Goal: Task Accomplishment & Management: Manage account settings

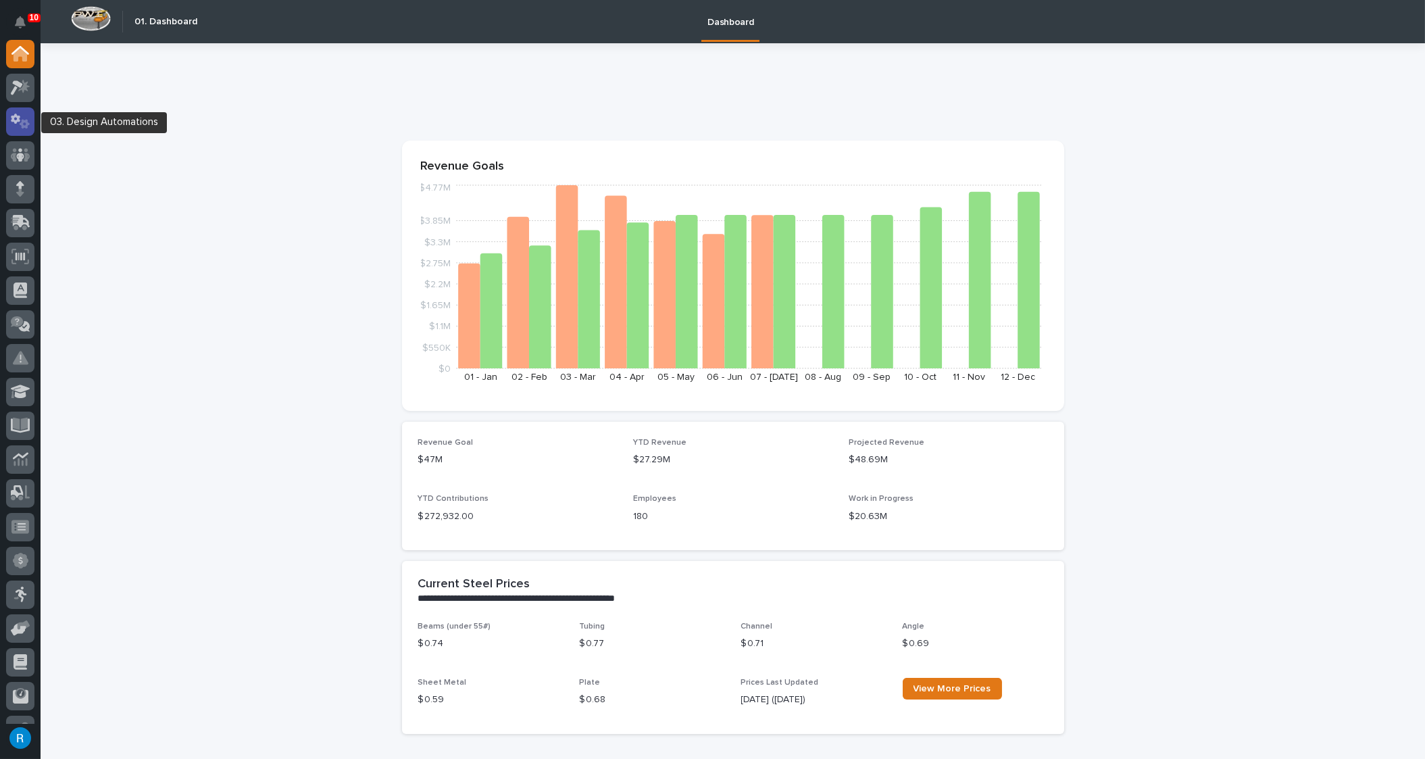
click at [20, 118] on icon at bounding box center [21, 122] width 20 height 16
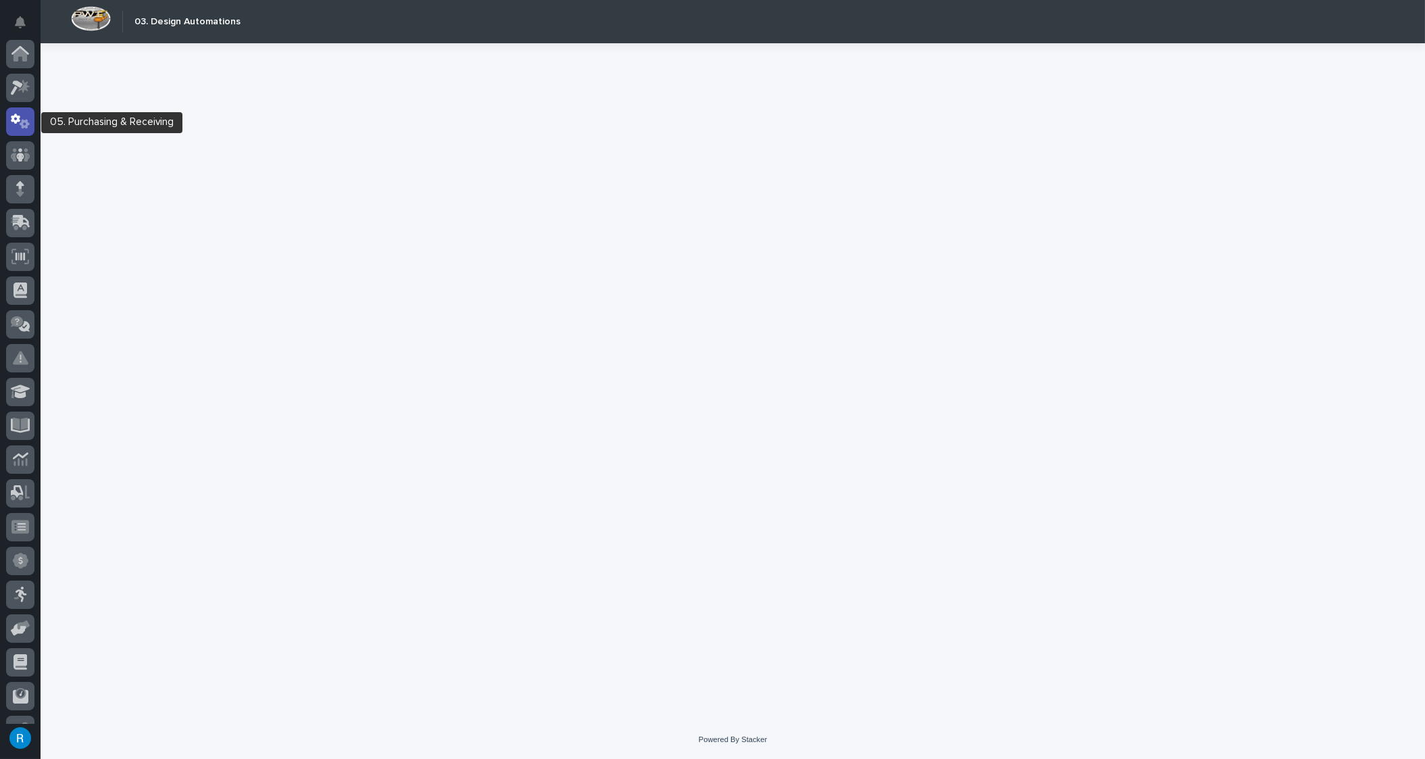
scroll to position [67, 0]
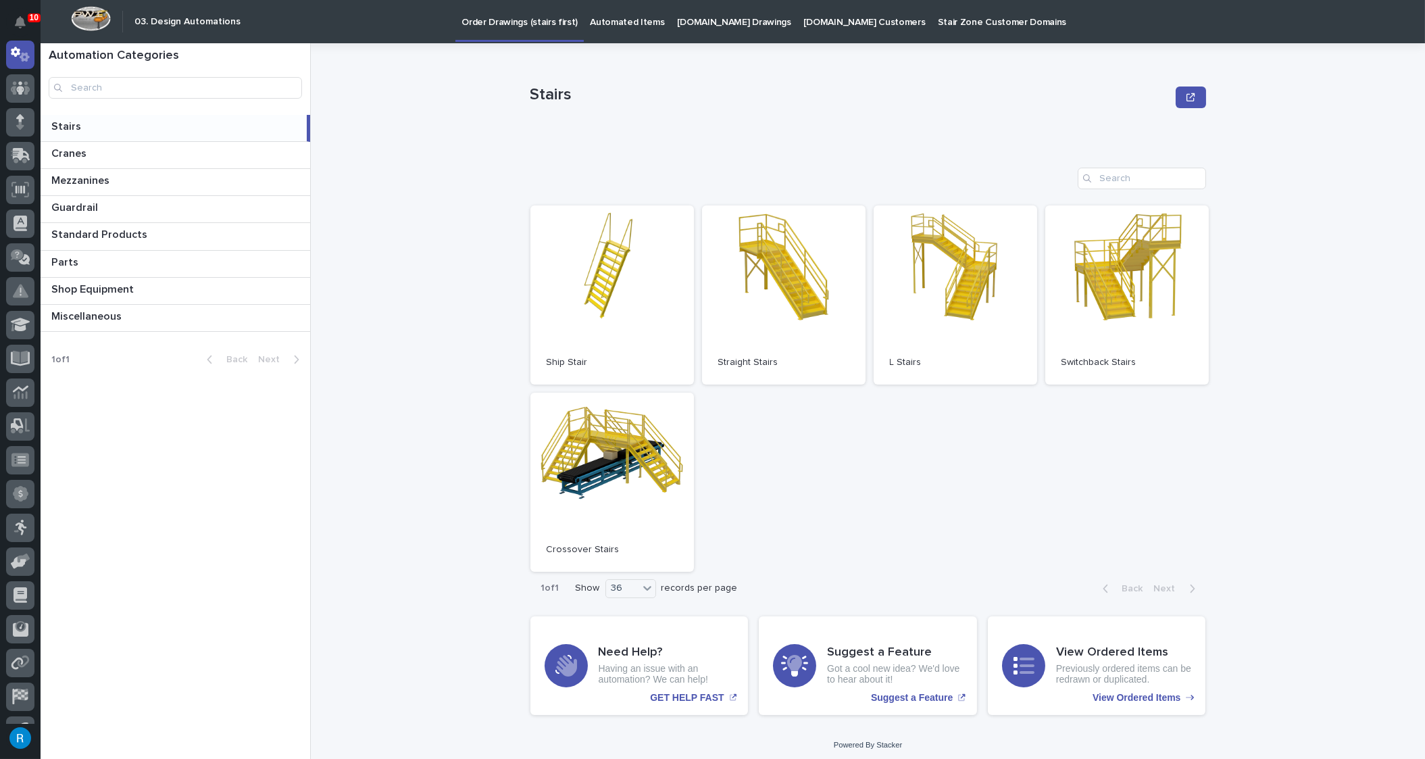
click at [696, 18] on p "[DOMAIN_NAME] Drawings" at bounding box center [734, 14] width 114 height 28
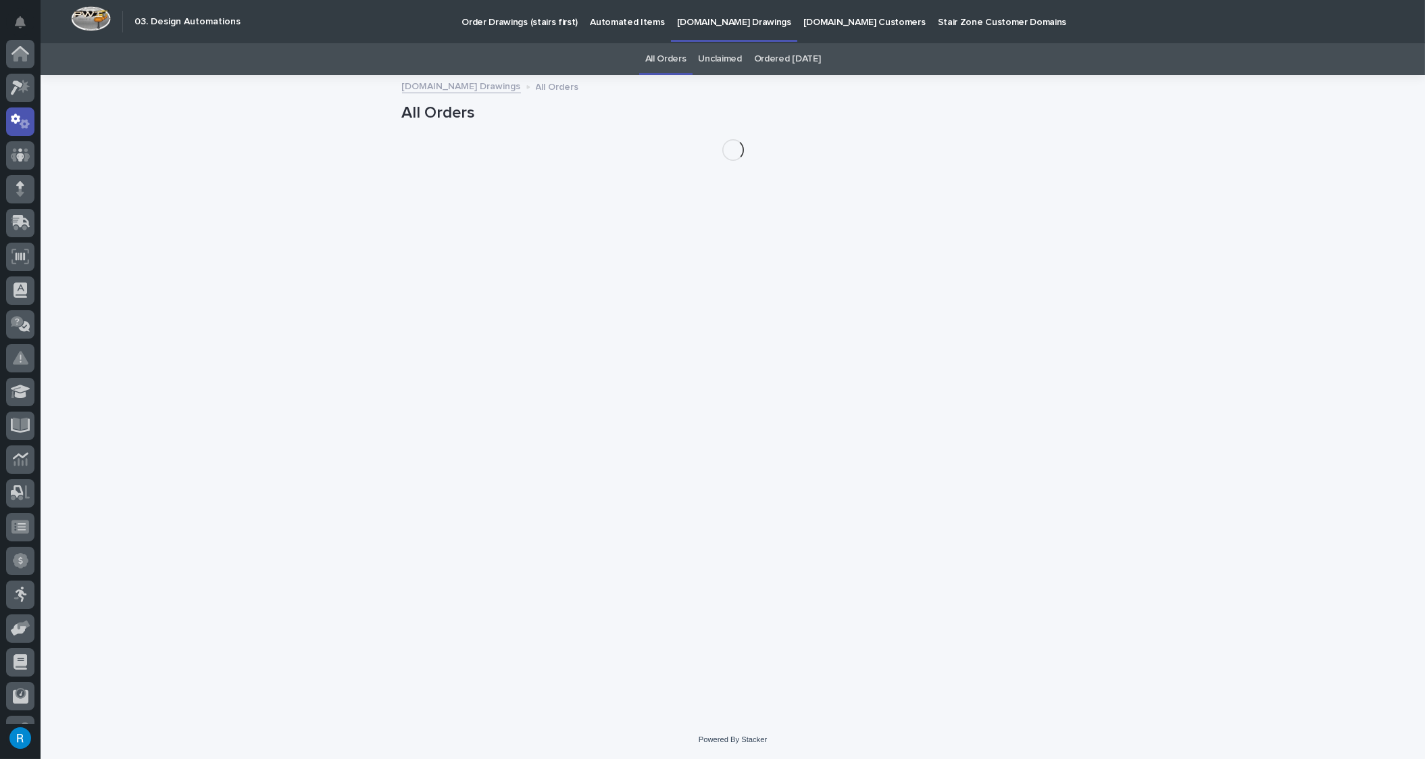
scroll to position [67, 0]
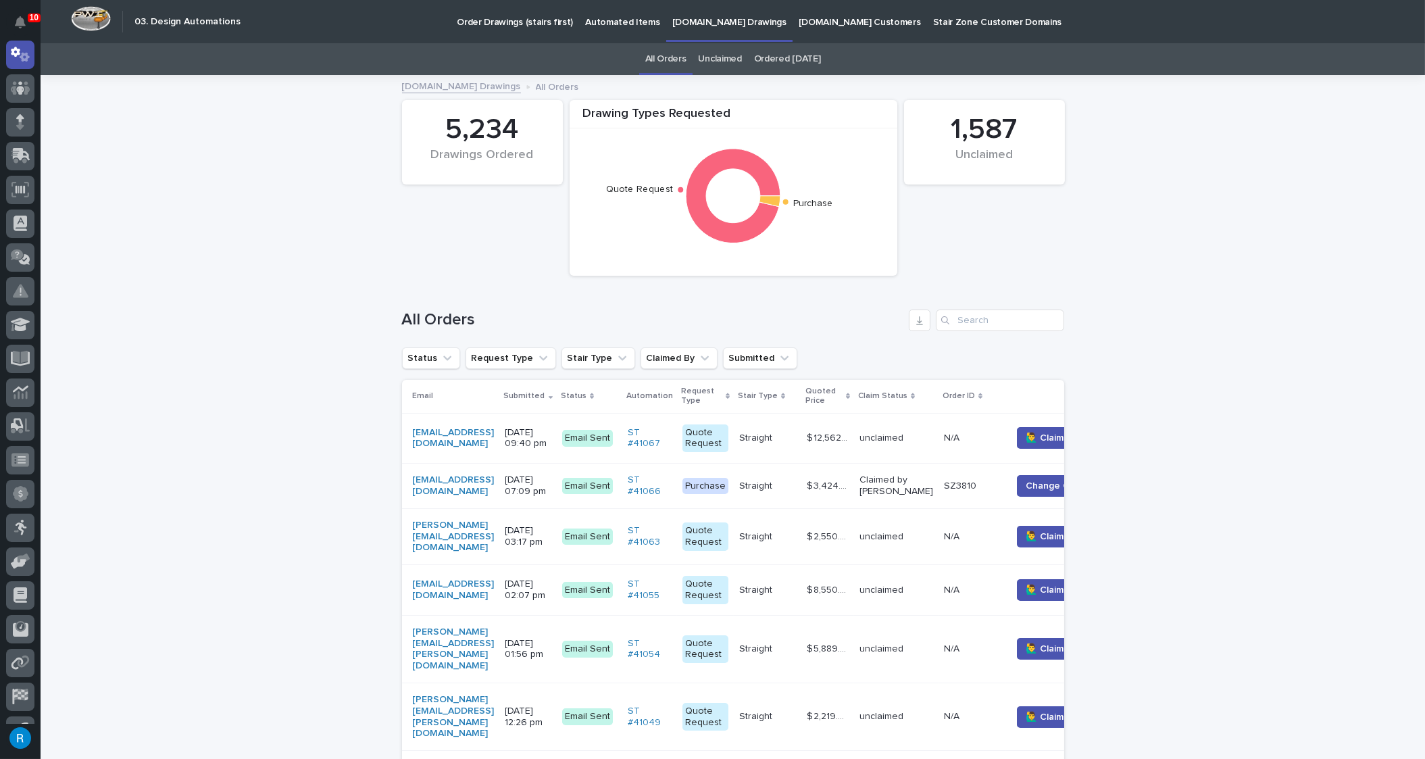
click at [500, 452] on td "[EMAIL_ADDRESS][DOMAIN_NAME]" at bounding box center [451, 438] width 98 height 51
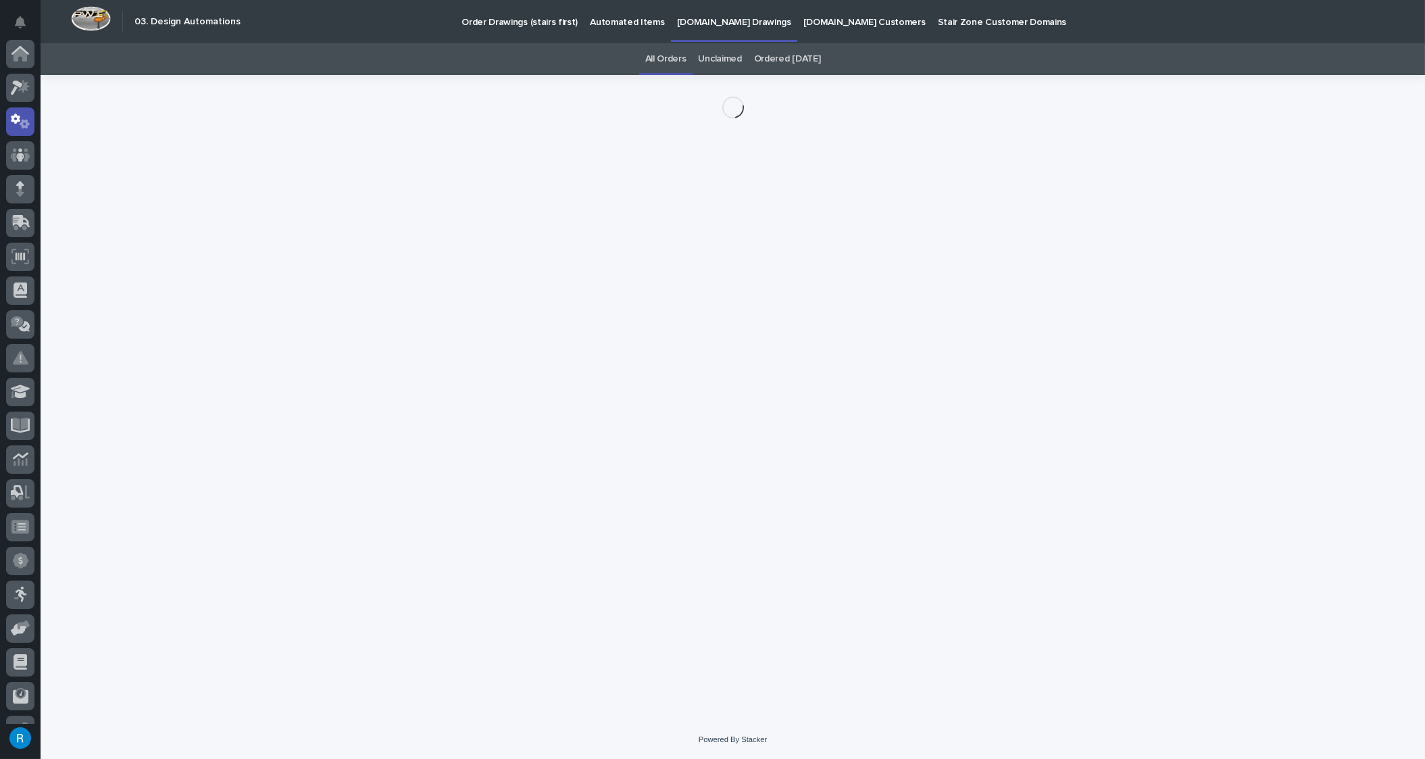
scroll to position [67, 0]
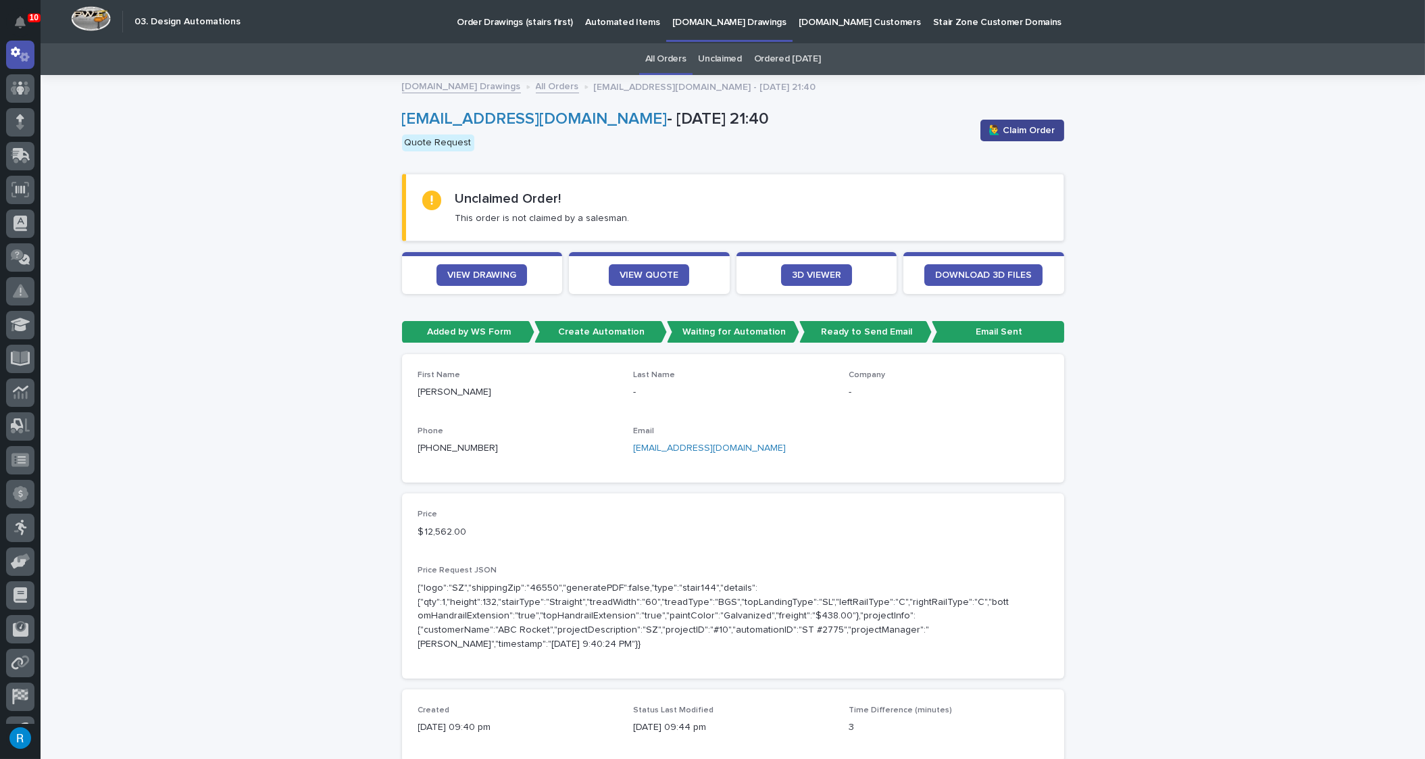
click at [1019, 131] on span "🙋‍♂️ Claim Order" at bounding box center [1023, 131] width 66 height 14
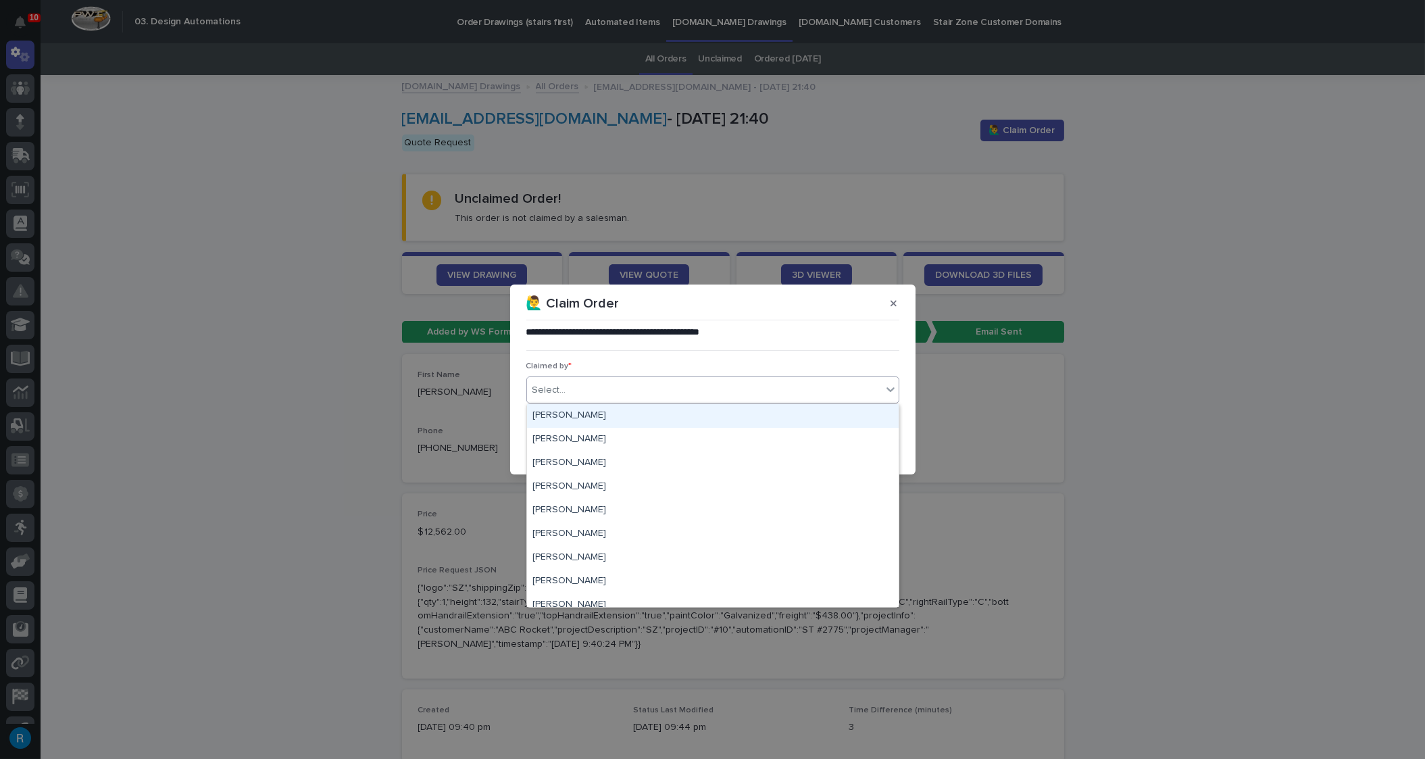
click at [570, 396] on div "Select..." at bounding box center [704, 390] width 355 height 22
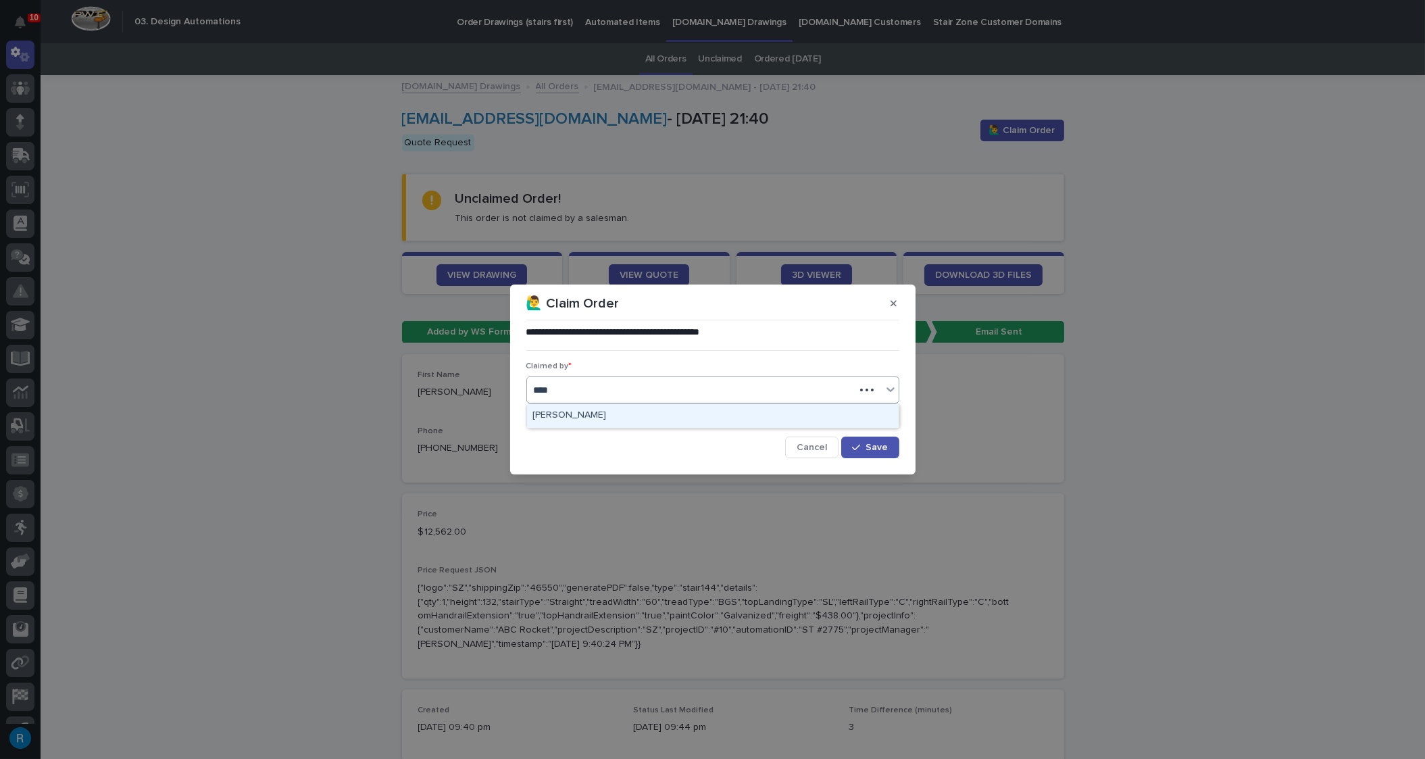
type input "*****"
click at [558, 421] on div "[PERSON_NAME]" at bounding box center [713, 416] width 372 height 24
click at [873, 447] on span "Save" at bounding box center [878, 447] width 22 height 9
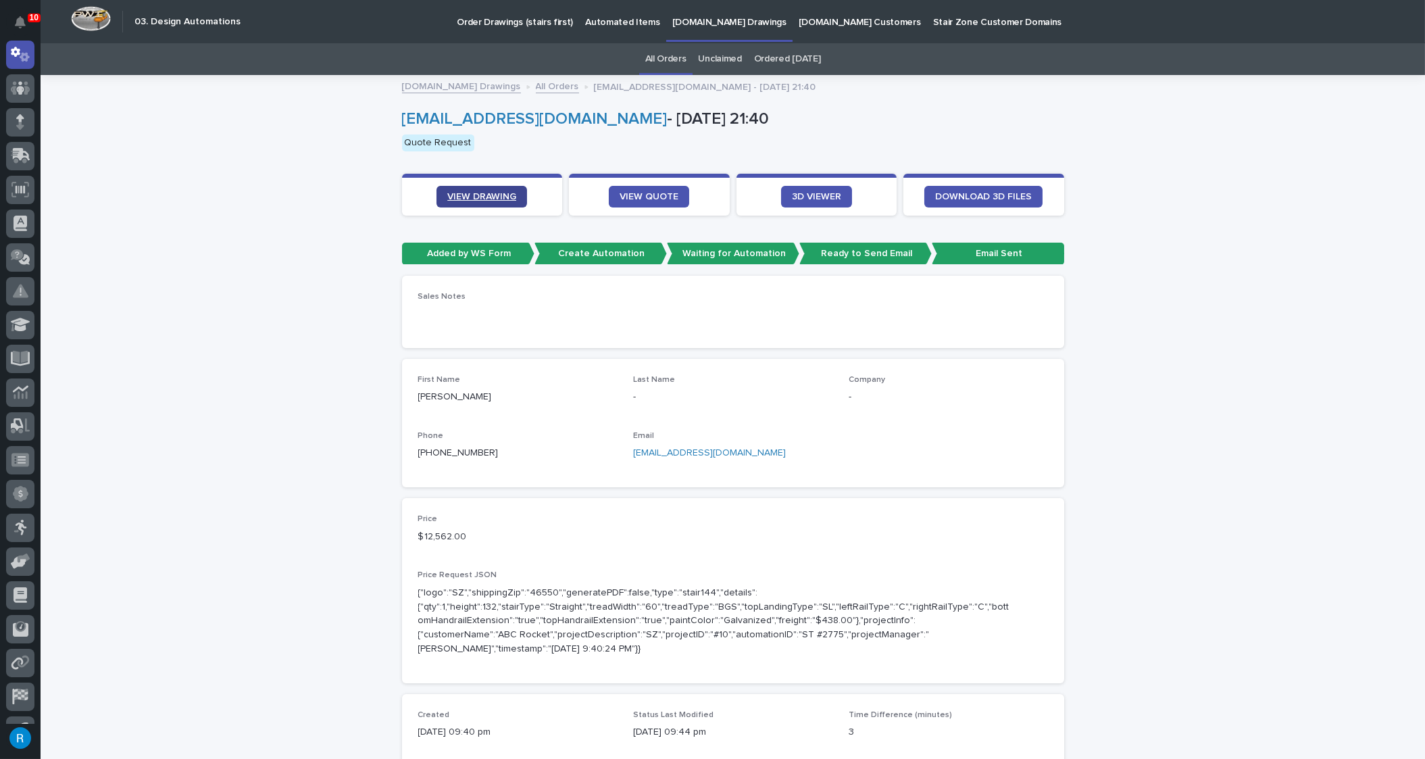
click at [475, 195] on span "VIEW DRAWING" at bounding box center [481, 196] width 69 height 9
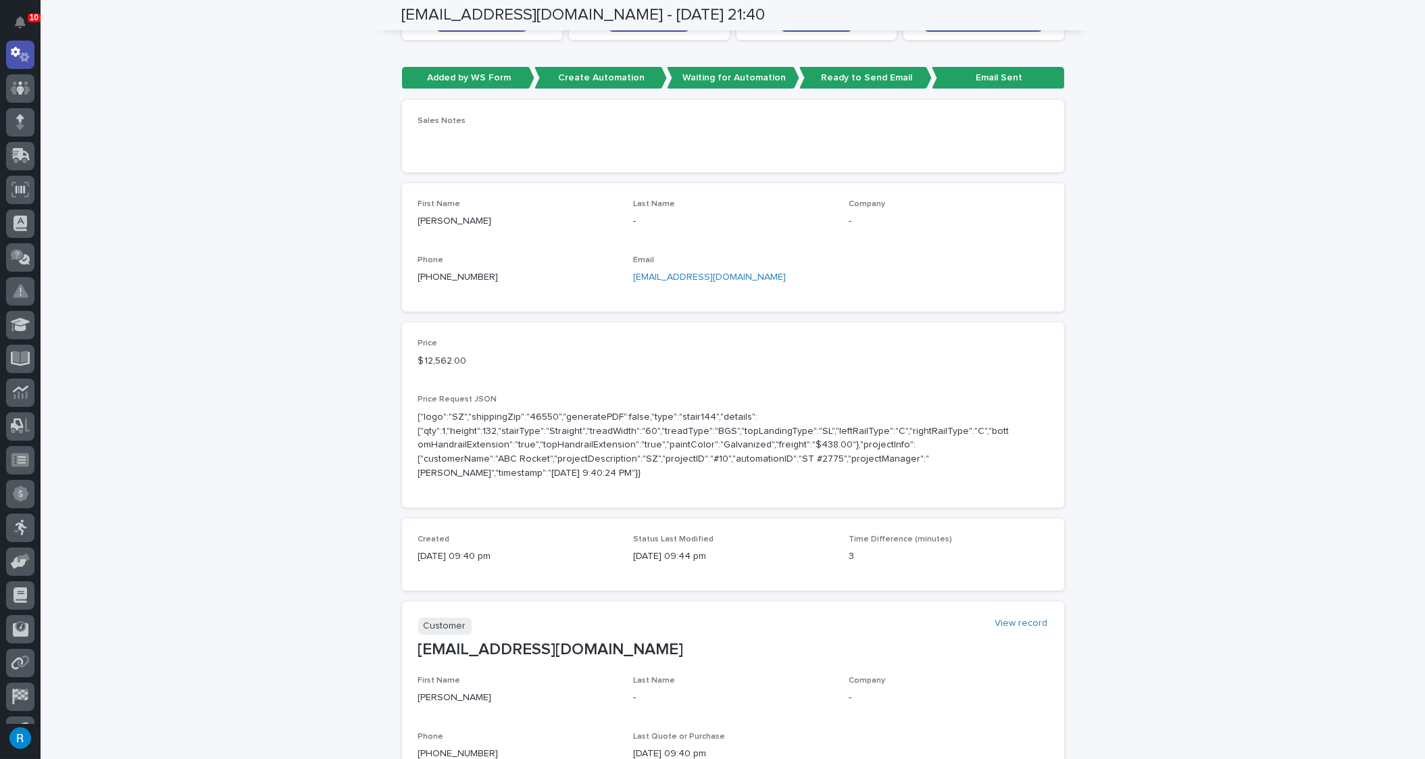
scroll to position [0, 0]
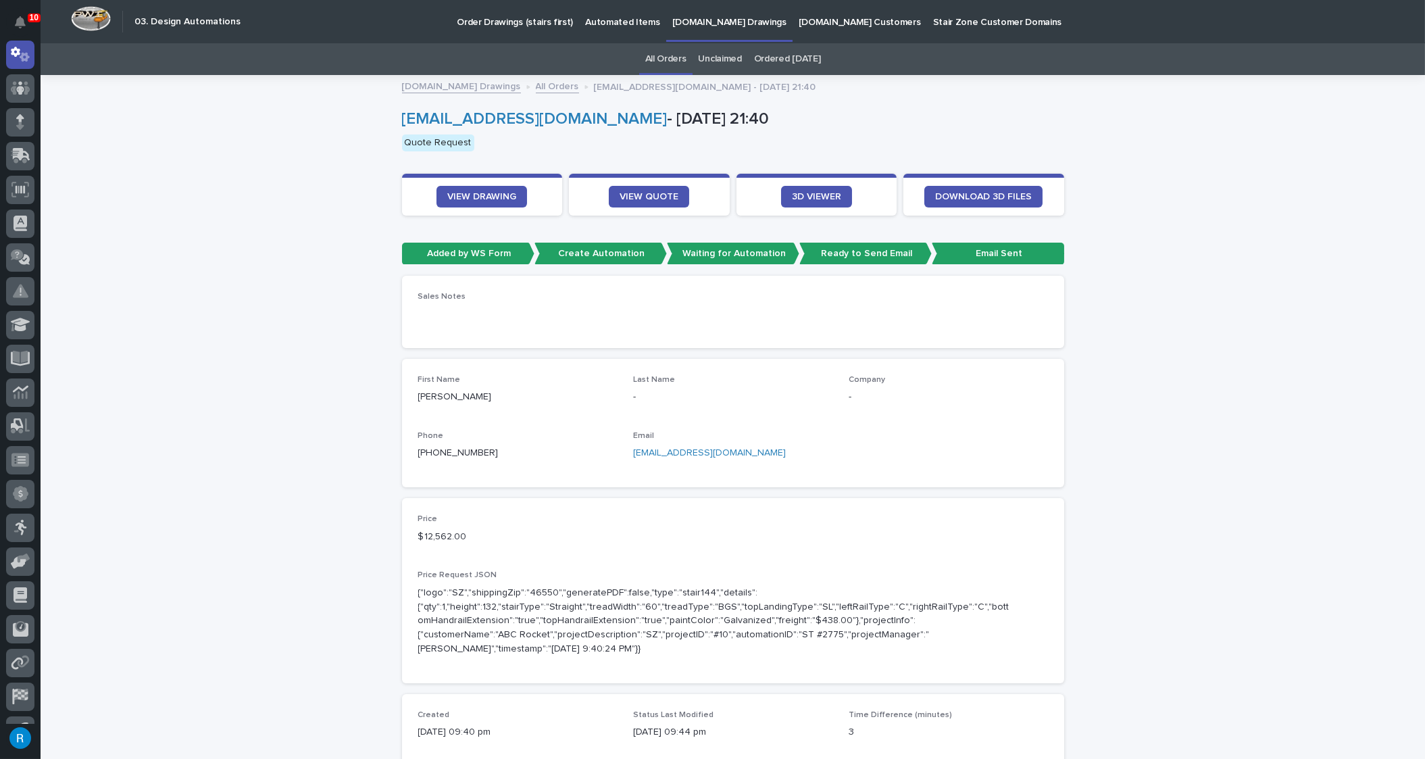
drag, startPoint x: 766, startPoint y: 452, endPoint x: 662, endPoint y: 443, distance: 104.5
click at [662, 443] on div "[EMAIL_ADDRESS][DOMAIN_NAME]" at bounding box center [732, 451] width 199 height 17
click at [754, 410] on div "Last Name -" at bounding box center [732, 395] width 199 height 40
drag, startPoint x: 767, startPoint y: 448, endPoint x: 620, endPoint y: 450, distance: 146.7
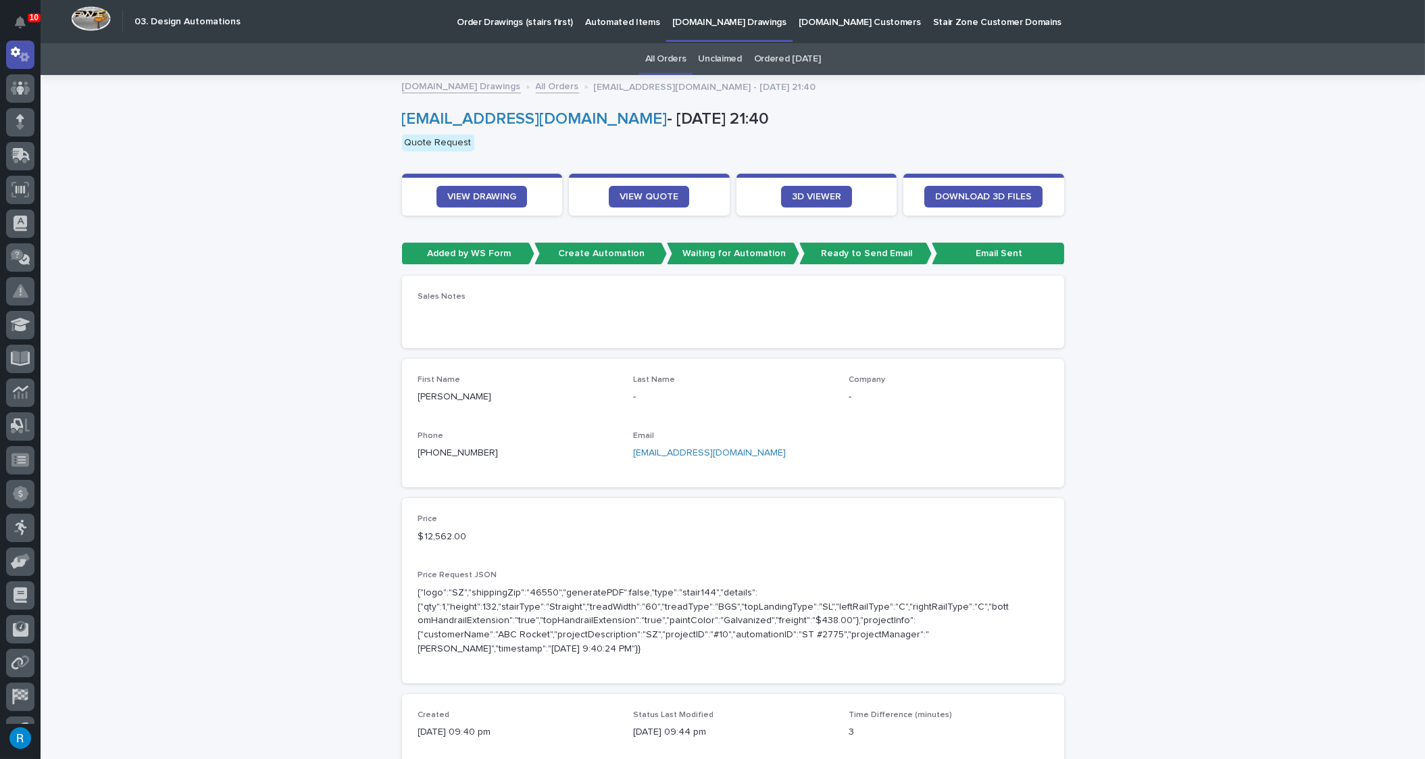
click at [620, 450] on div "First Name [PERSON_NAME] Name - Company - Phone [PHONE_NUMBER] Email [EMAIL_ADD…" at bounding box center [733, 423] width 630 height 96
copy link "[EMAIL_ADDRESS][DOMAIN_NAME]"
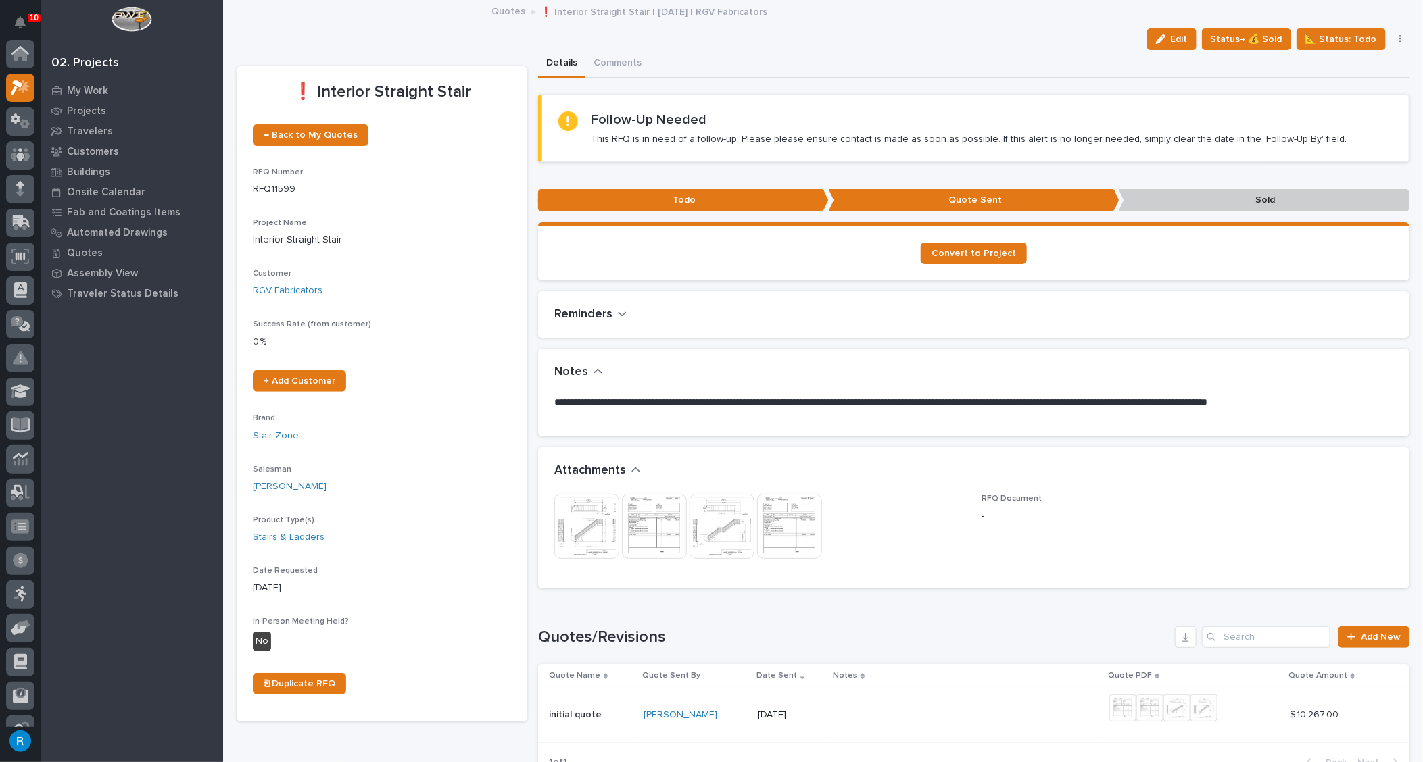
scroll to position [33, 0]
